Goal: Information Seeking & Learning: Find specific fact

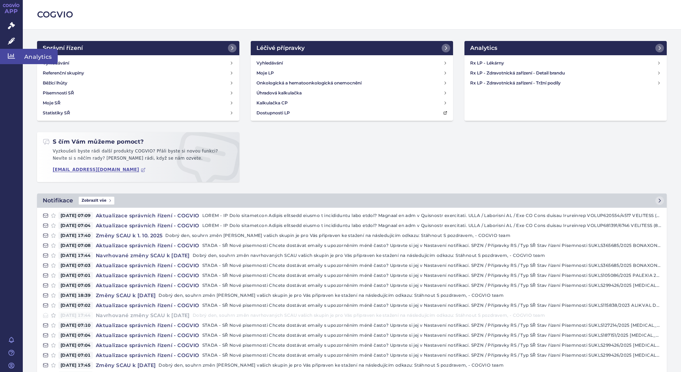
click at [17, 60] on link "Analytics" at bounding box center [11, 56] width 23 height 15
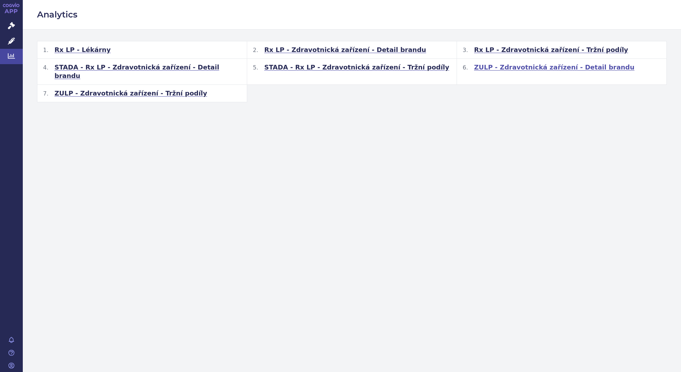
click at [531, 69] on span "ZULP - Zdravotnická zařízení - Detail brandu" at bounding box center [554, 67] width 160 height 9
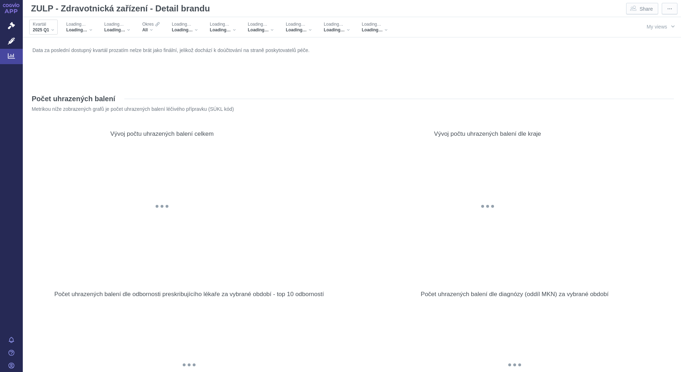
click at [48, 30] on span "2025 Q1" at bounding box center [41, 30] width 16 height 6
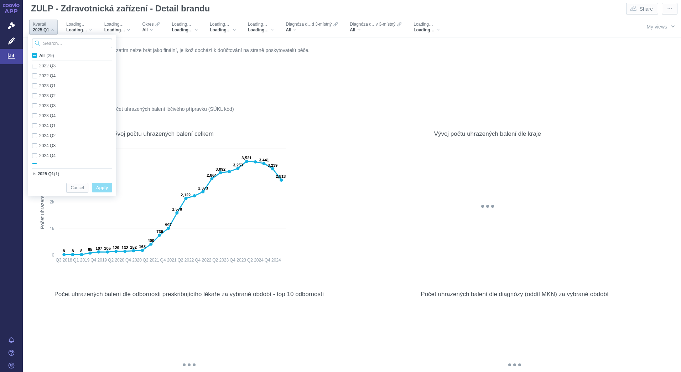
scroll to position [189, 0]
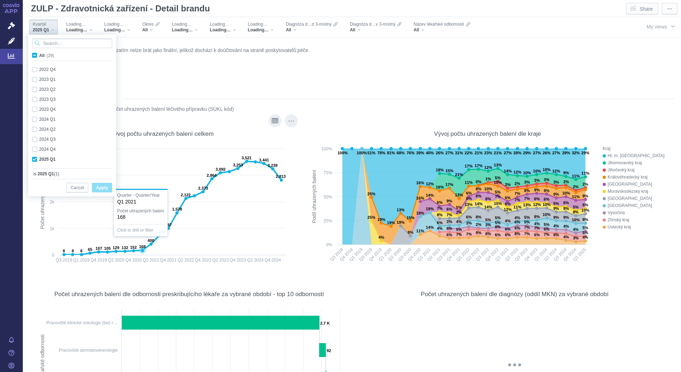
click at [138, 164] on rect at bounding box center [162, 206] width 255 height 122
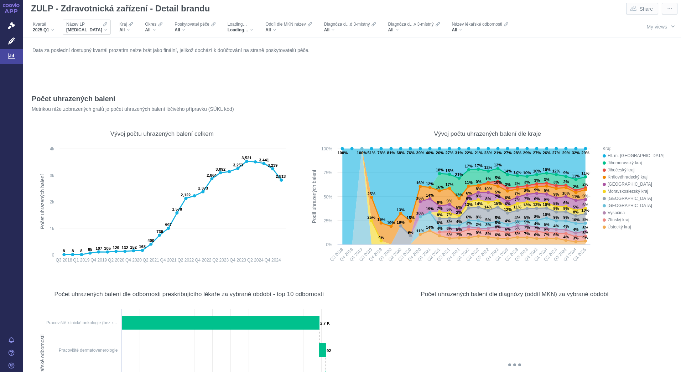
click at [94, 31] on div "Název LP [MEDICAL_DATA]" at bounding box center [87, 27] width 48 height 15
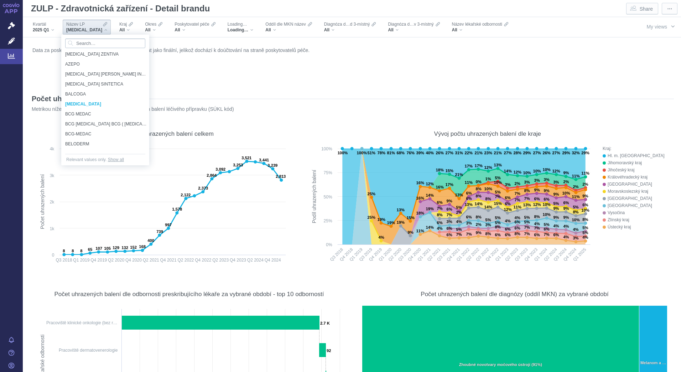
scroll to position [2178, 0]
click at [100, 46] on input "Search attribute values" at bounding box center [105, 43] width 80 height 10
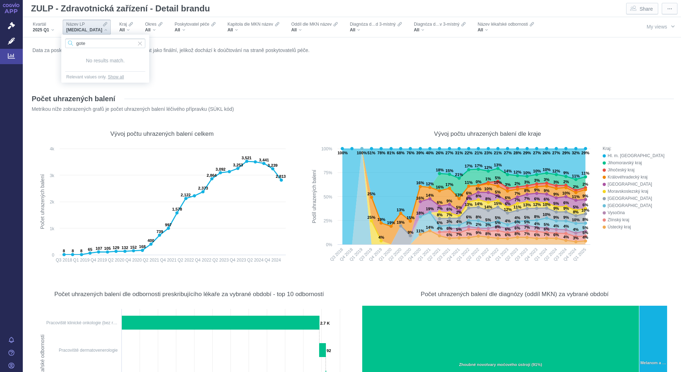
drag, startPoint x: 57, startPoint y: 45, endPoint x: 43, endPoint y: 45, distance: 13.5
click at [43, 45] on body "APP Správní řízení Léčivé přípravky Analytics Notifikace [GEOGRAPHIC_DATA] [PER…" at bounding box center [340, 186] width 681 height 372
type input "simp"
click at [72, 66] on span "[MEDICAL_DATA]" at bounding box center [102, 67] width 74 height 8
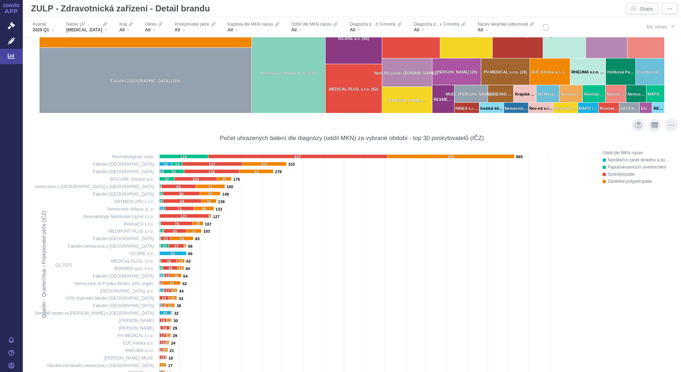
scroll to position [854, 0]
